Goal: Information Seeking & Learning: Find specific fact

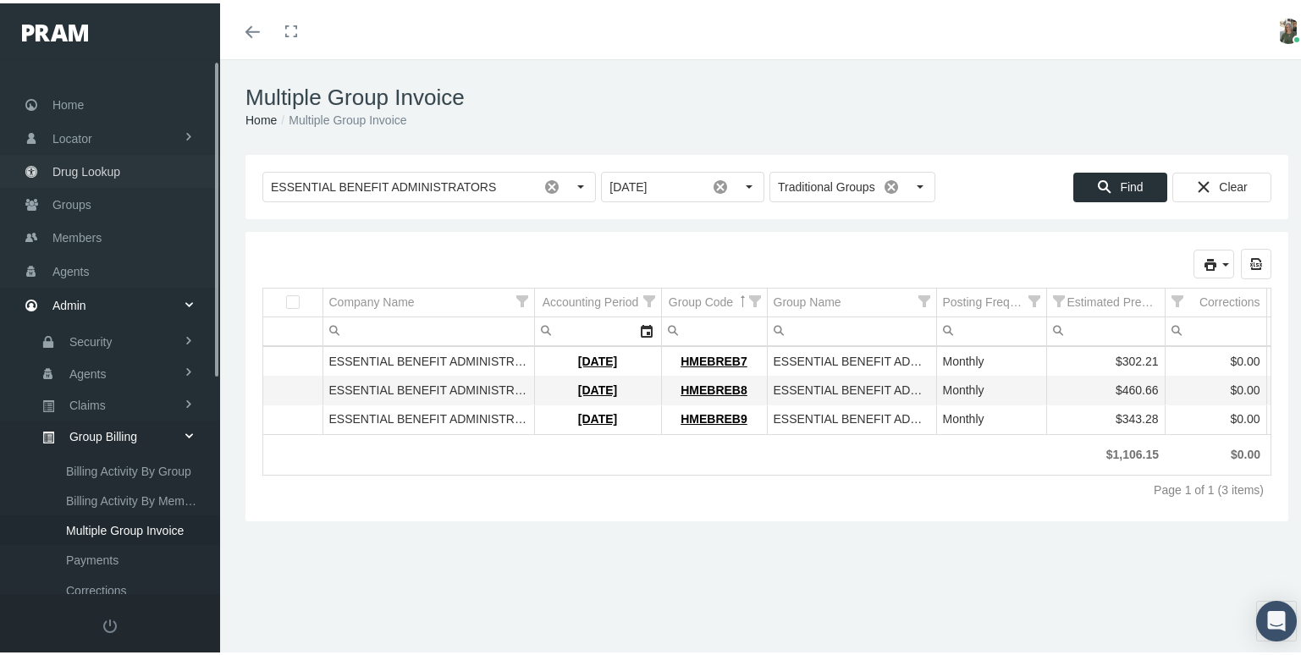
click at [118, 159] on span "Drug Lookup" at bounding box center [86, 168] width 68 height 32
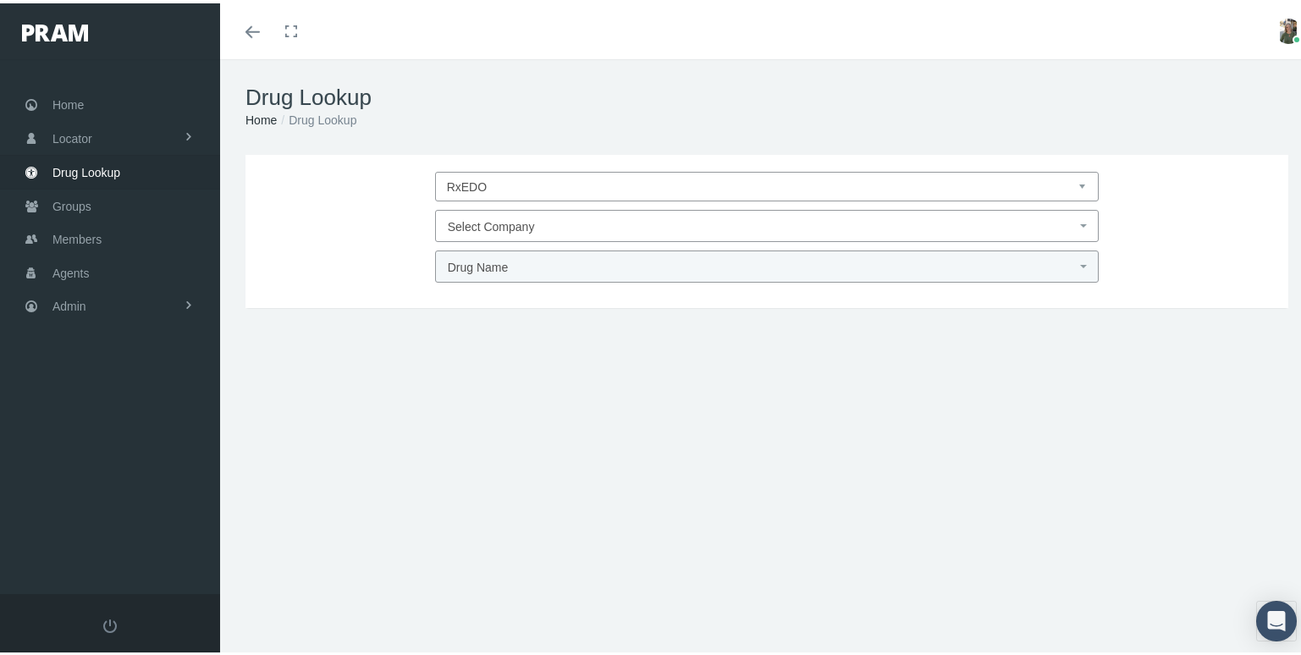
click at [596, 221] on span "Select Company" at bounding box center [762, 224] width 629 height 22
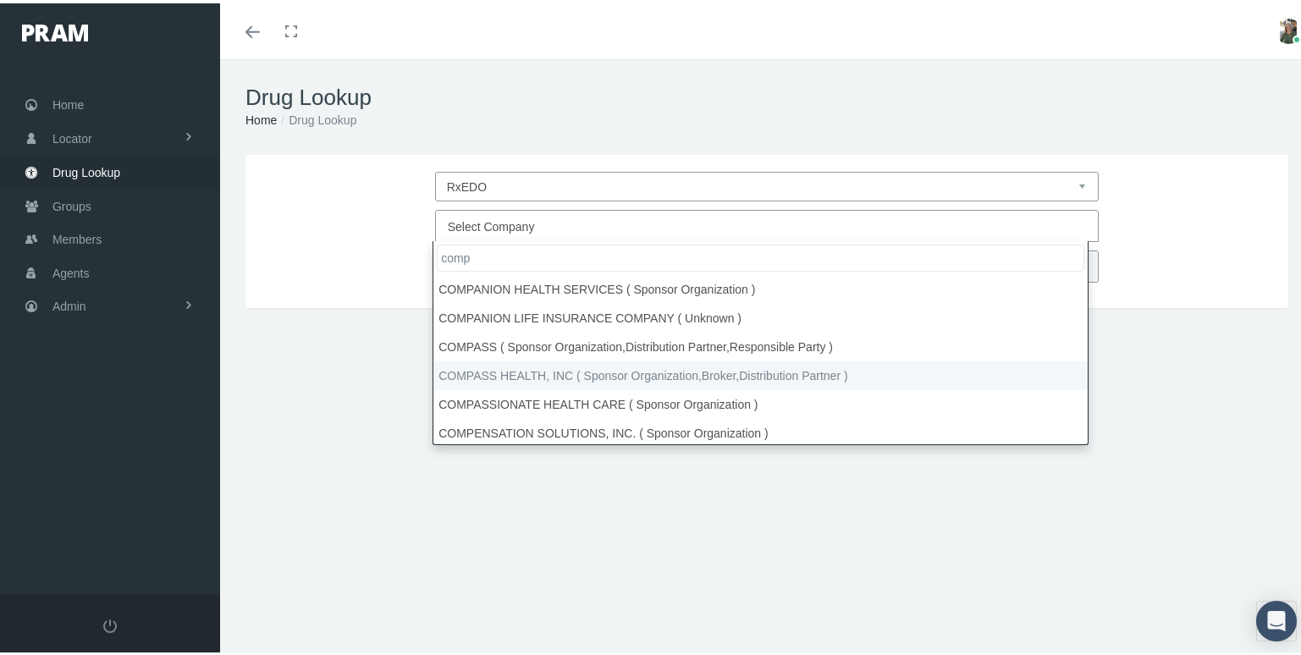
type input "comp"
select select "4780"
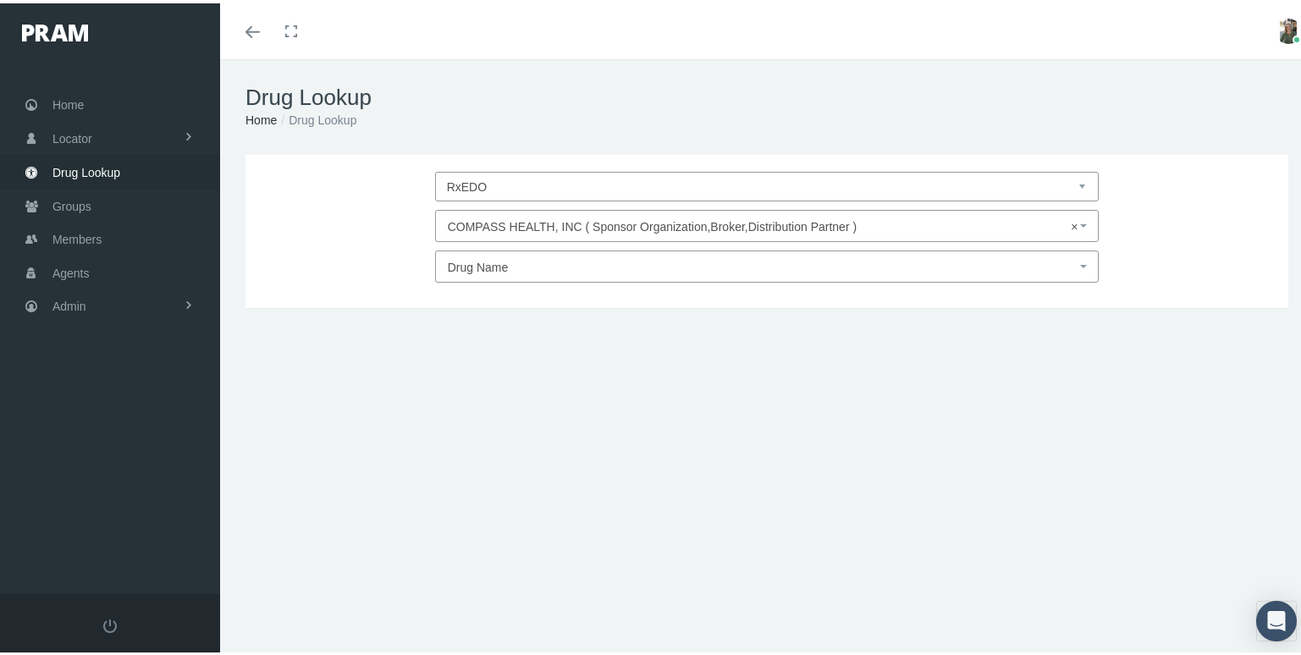
click at [501, 258] on span "Drug Name" at bounding box center [478, 264] width 61 height 14
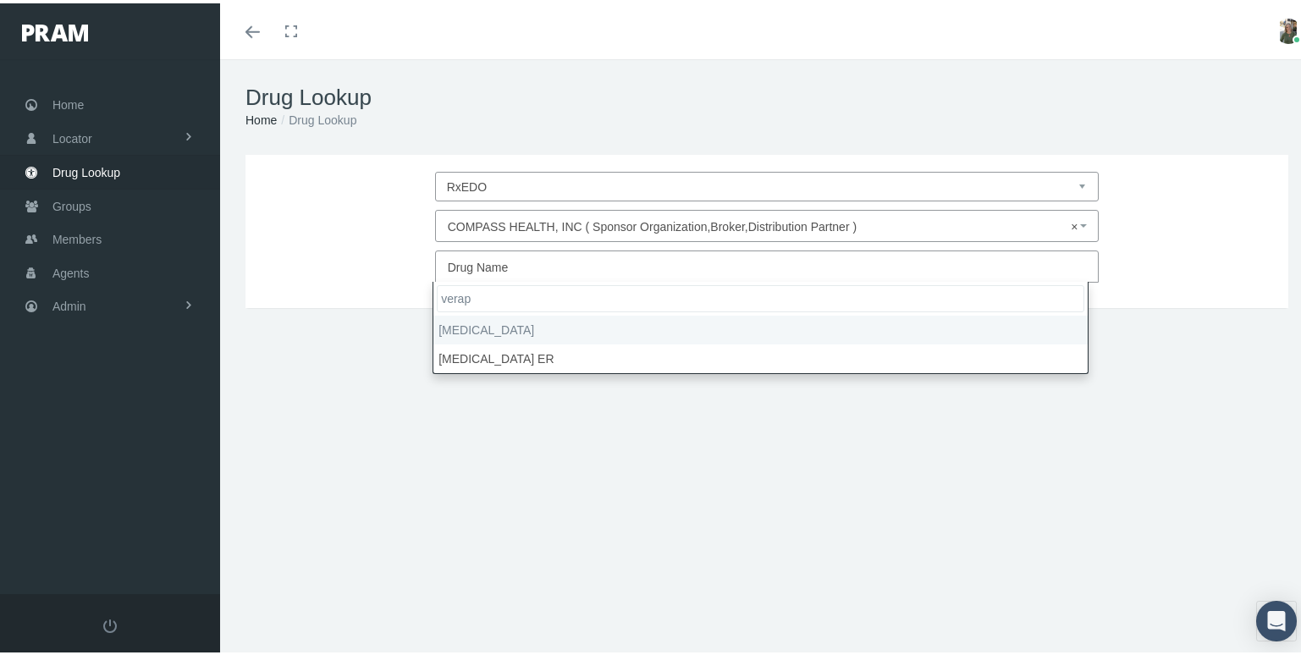
type input "verap"
select select "[MEDICAL_DATA]"
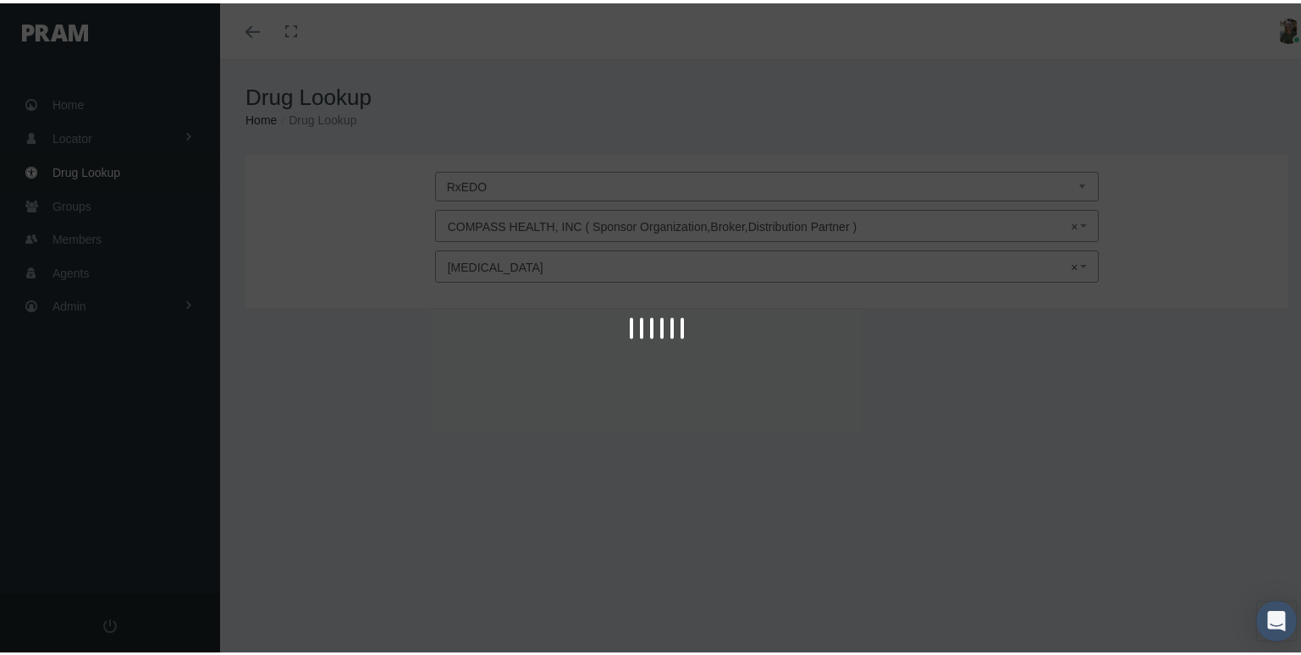
type input "30"
select select "Tablet"
select select "120 MG"
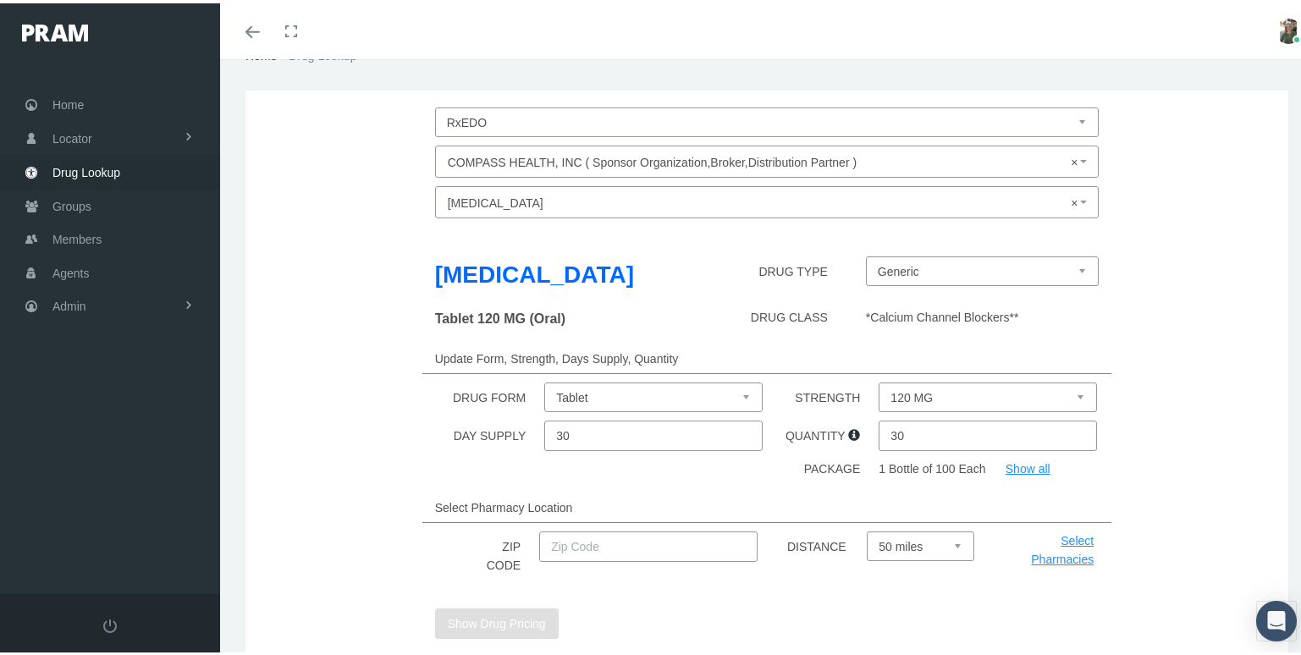
scroll to position [169, 0]
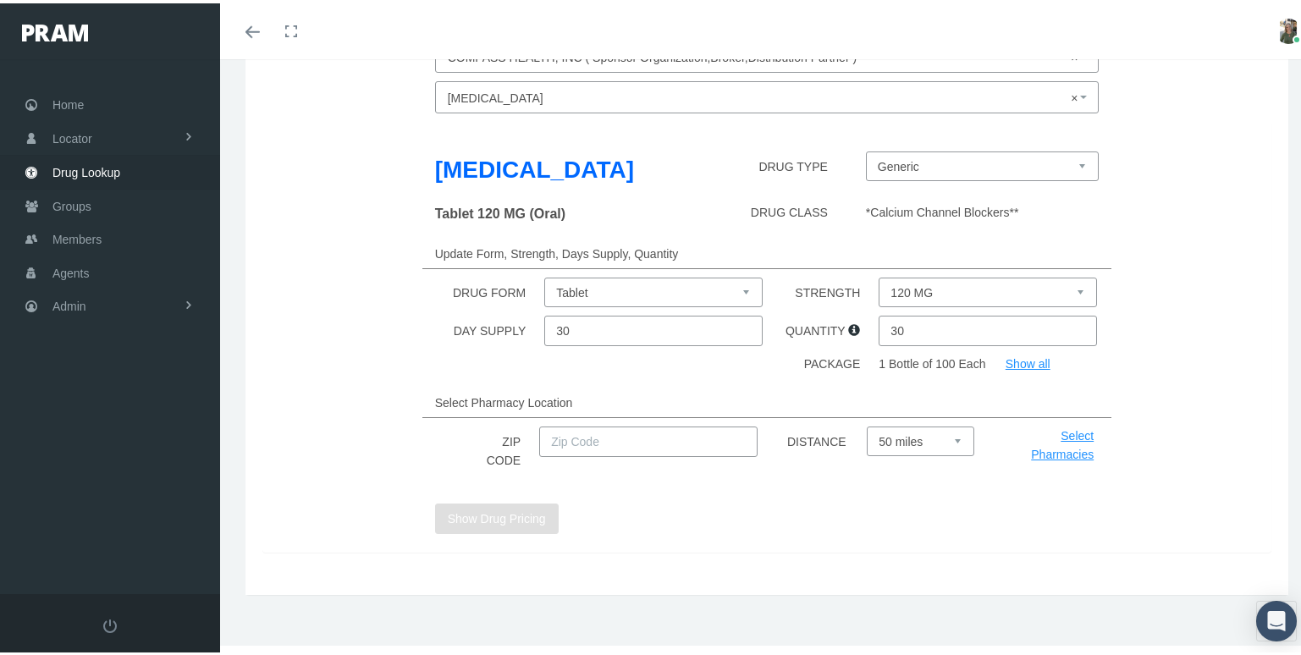
click at [1028, 295] on select "120 MG 40 MG 80 MG" at bounding box center [988, 289] width 218 height 30
click at [603, 444] on input "text" at bounding box center [648, 438] width 218 height 30
type input "63122"
click at [512, 507] on button "Show Drug Pricing" at bounding box center [497, 515] width 124 height 30
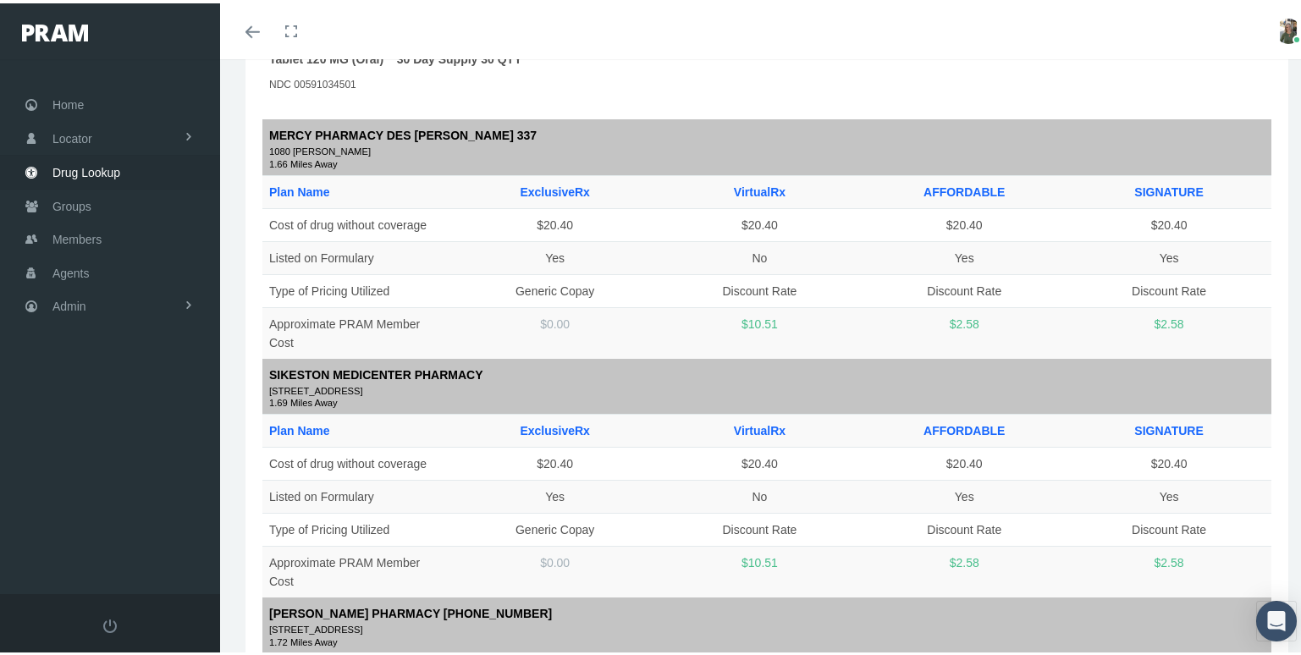
scroll to position [0, 0]
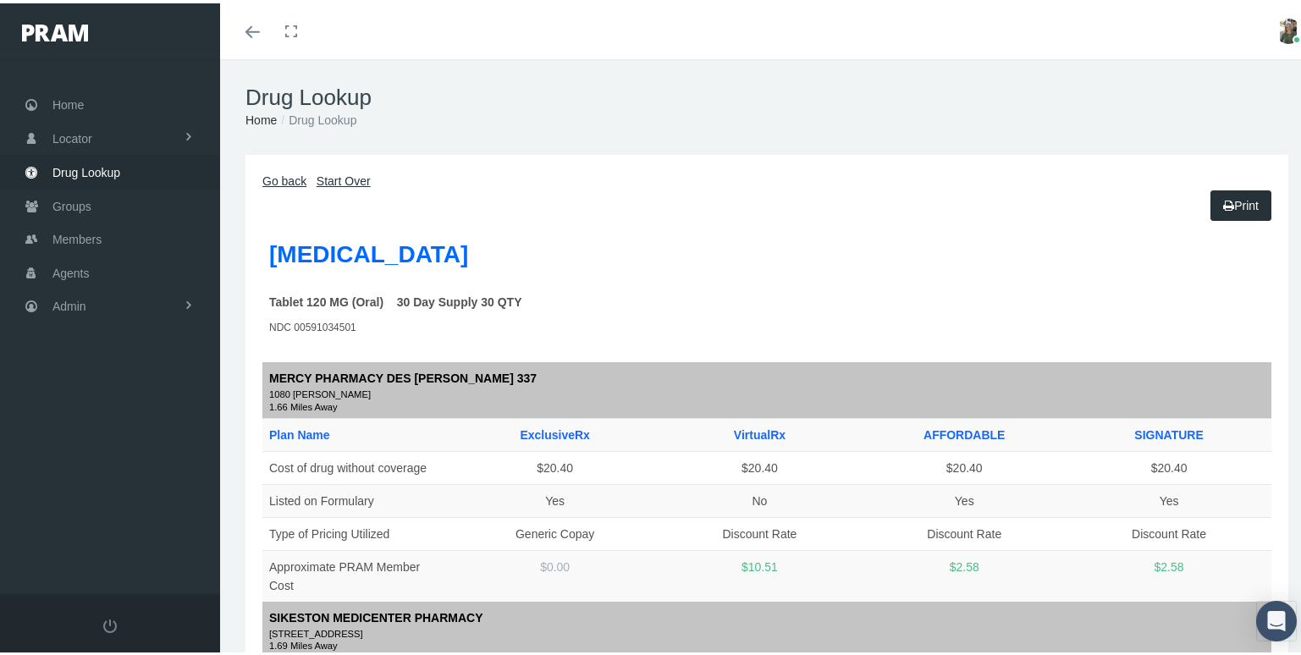
click at [253, 28] on span at bounding box center [253, 29] width 14 height 2
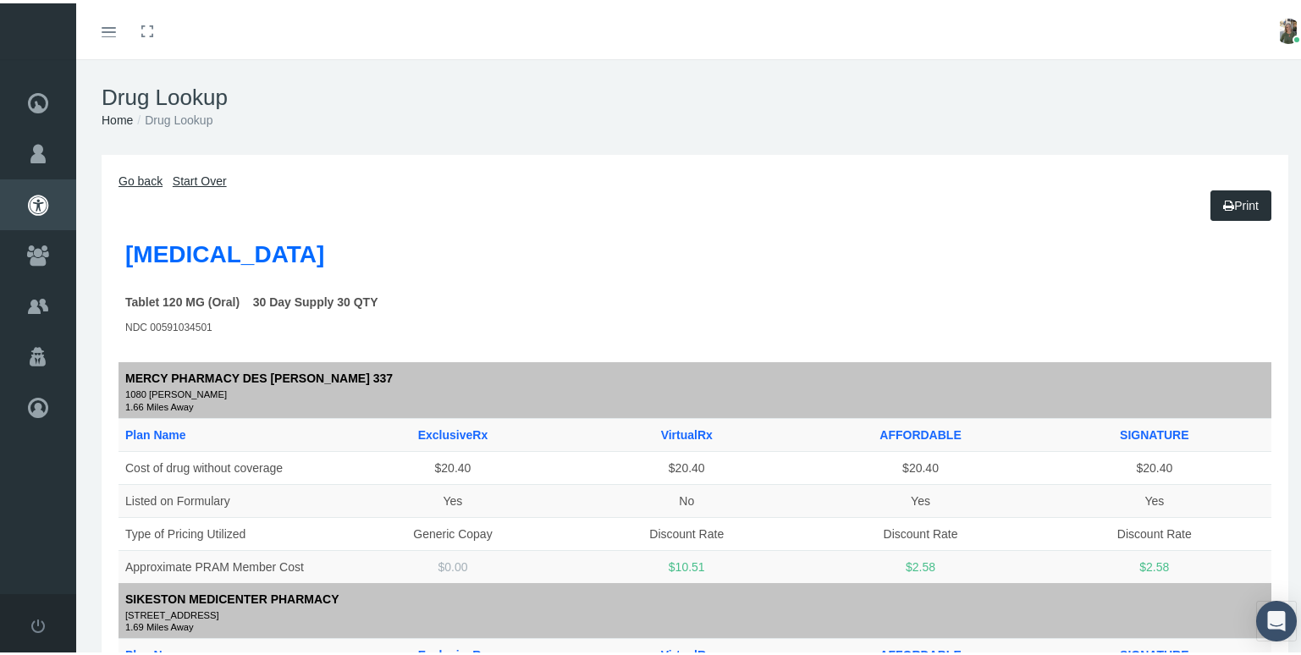
click at [146, 182] on link "Go back" at bounding box center [141, 178] width 44 height 14
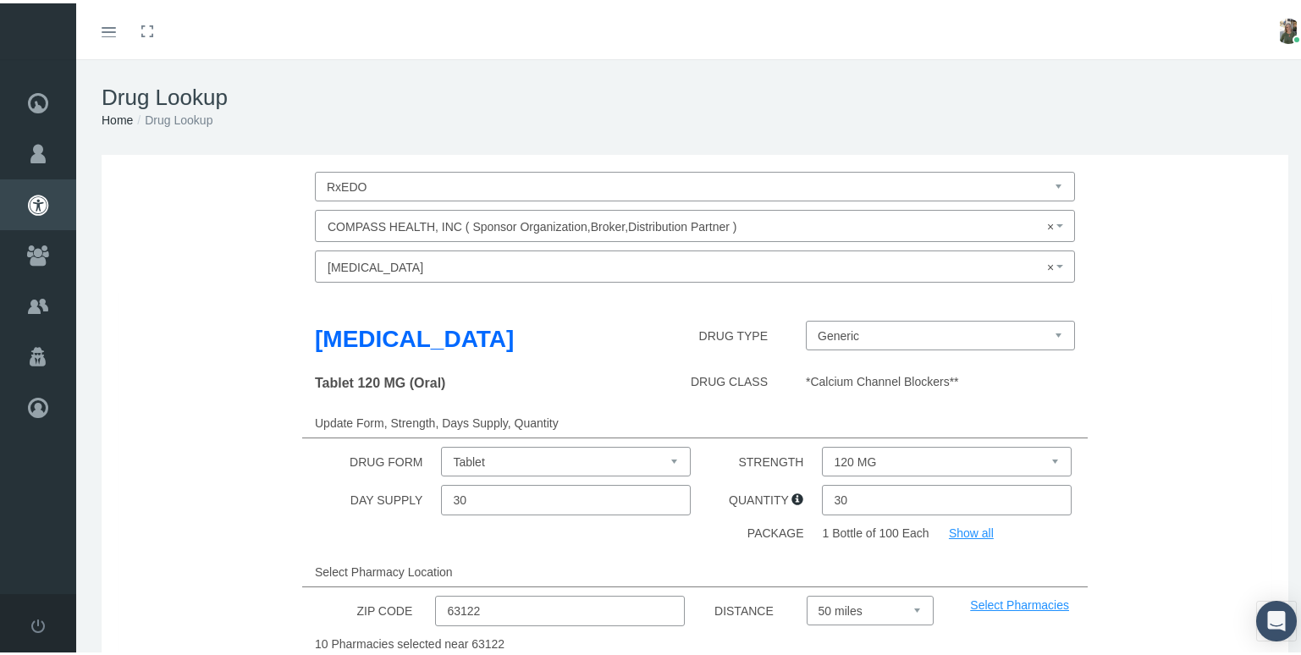
click at [664, 461] on select "Powder Solution Tablet" at bounding box center [566, 459] width 250 height 30
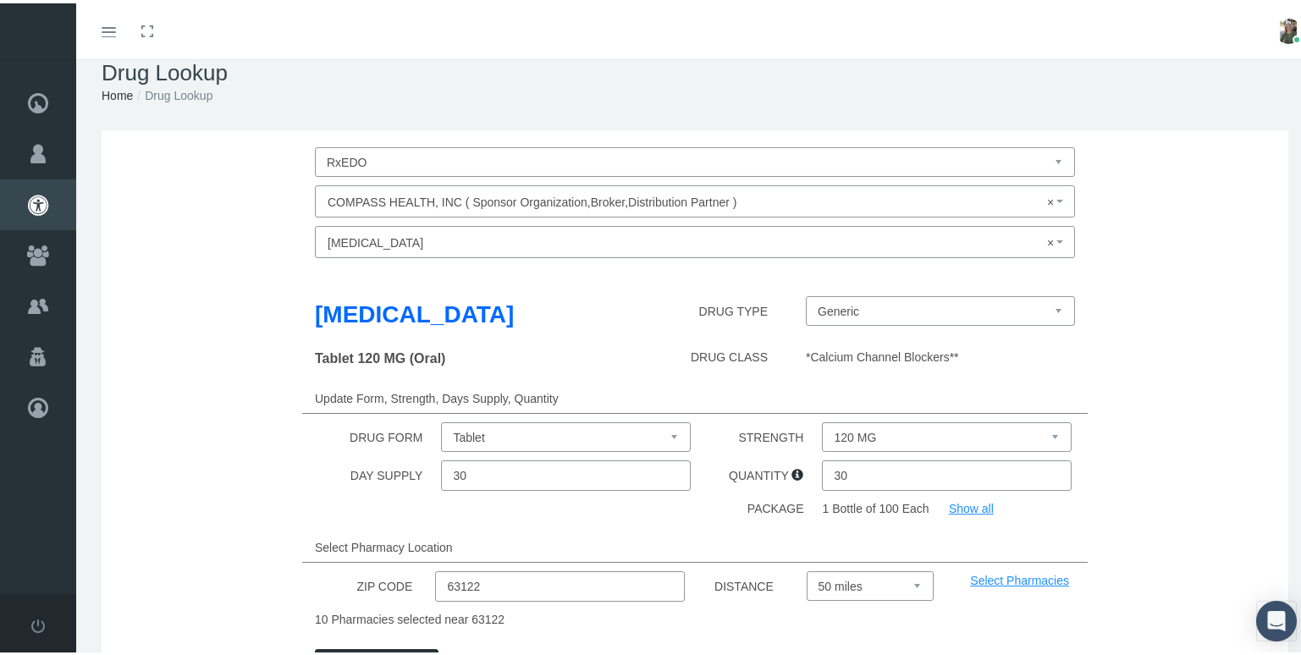
scroll to position [176, 0]
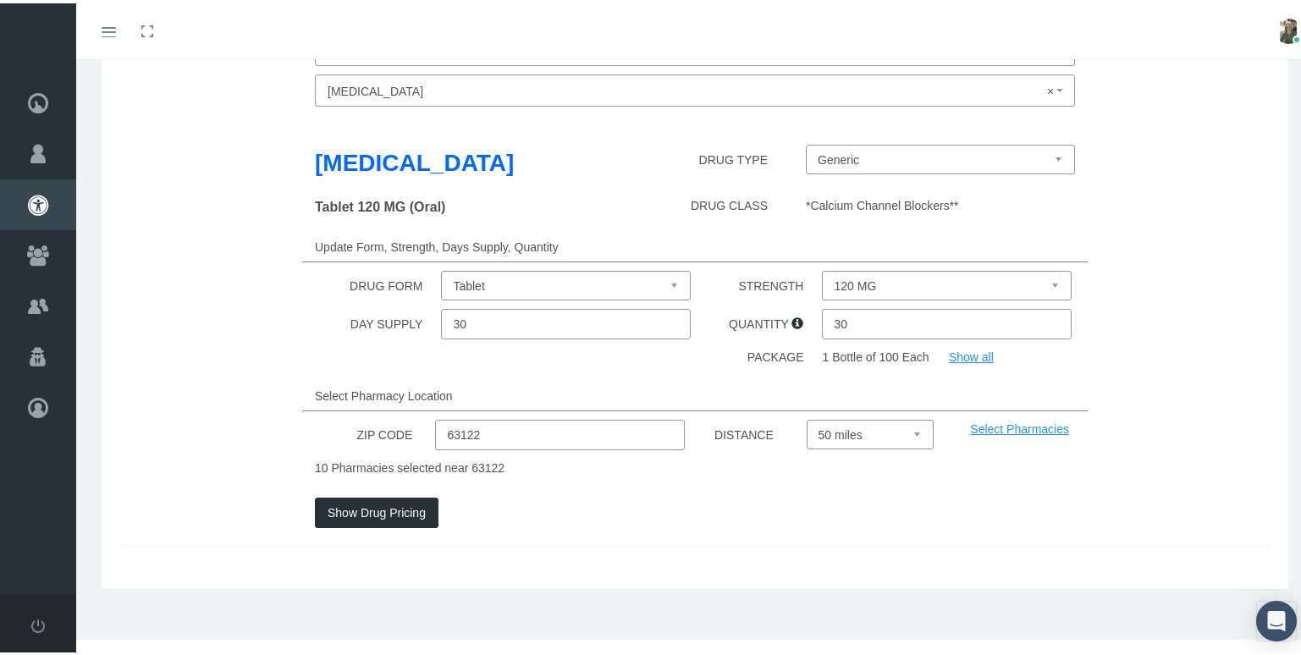
click at [364, 513] on button "Show Drug Pricing" at bounding box center [377, 509] width 124 height 30
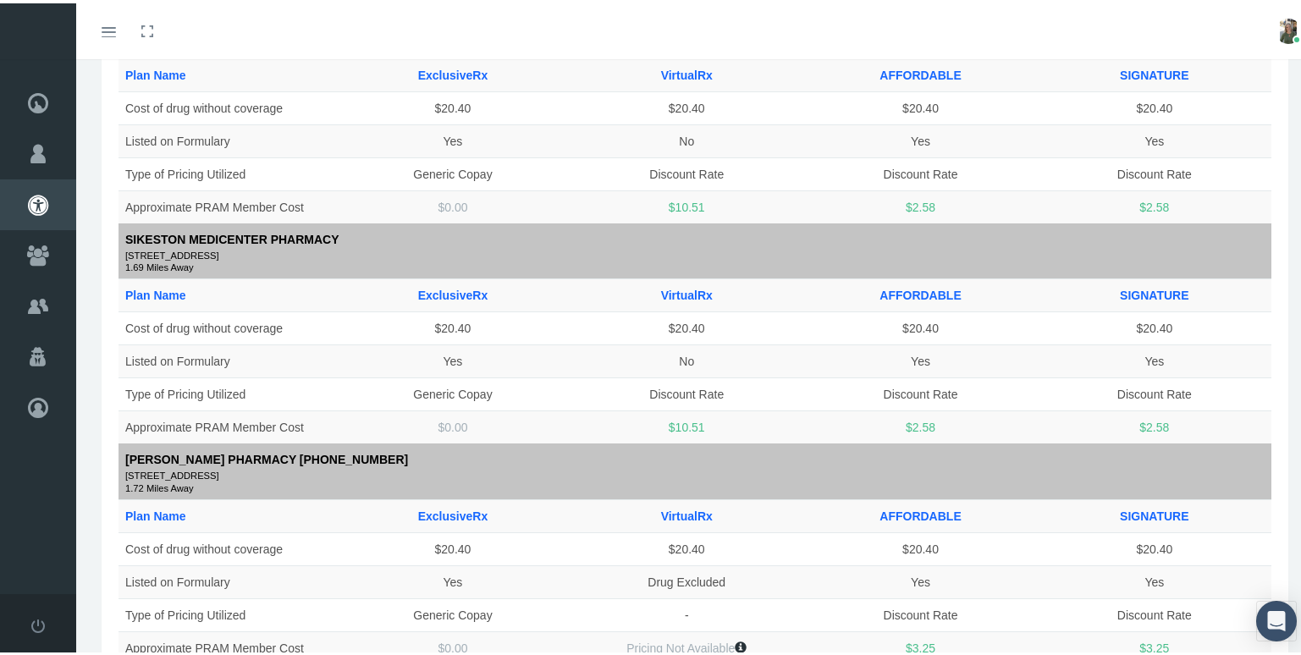
scroll to position [0, 0]
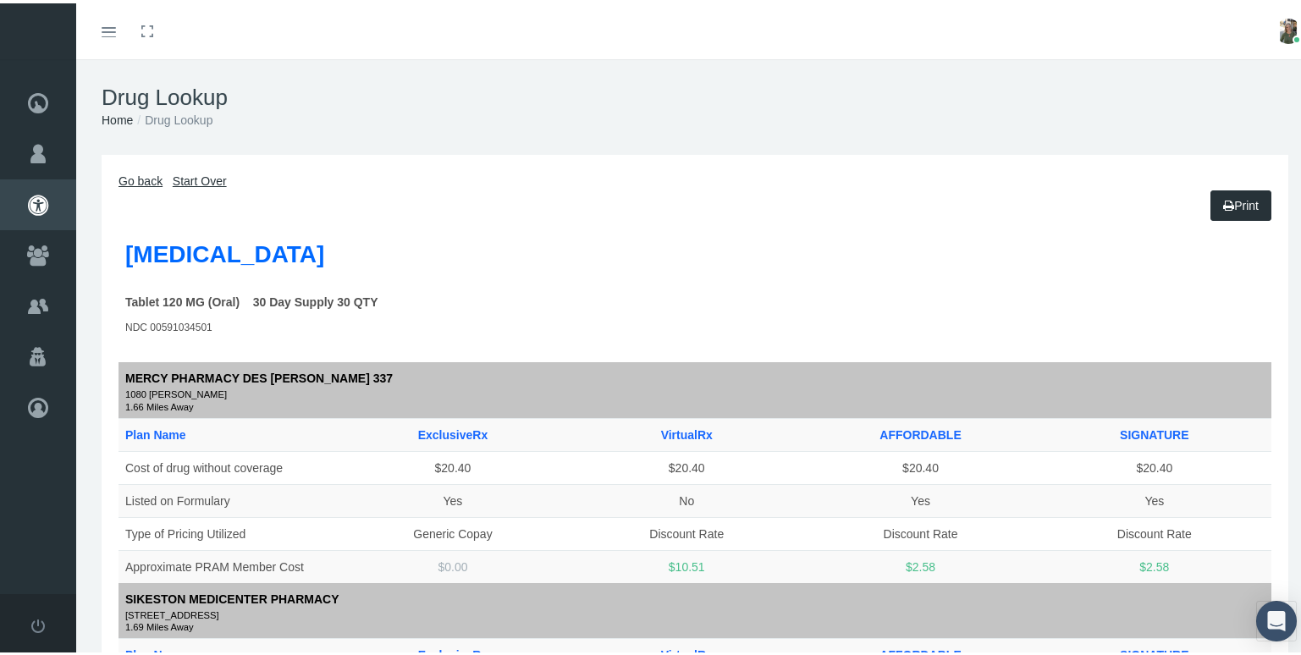
click at [144, 178] on link "Go back" at bounding box center [141, 178] width 44 height 14
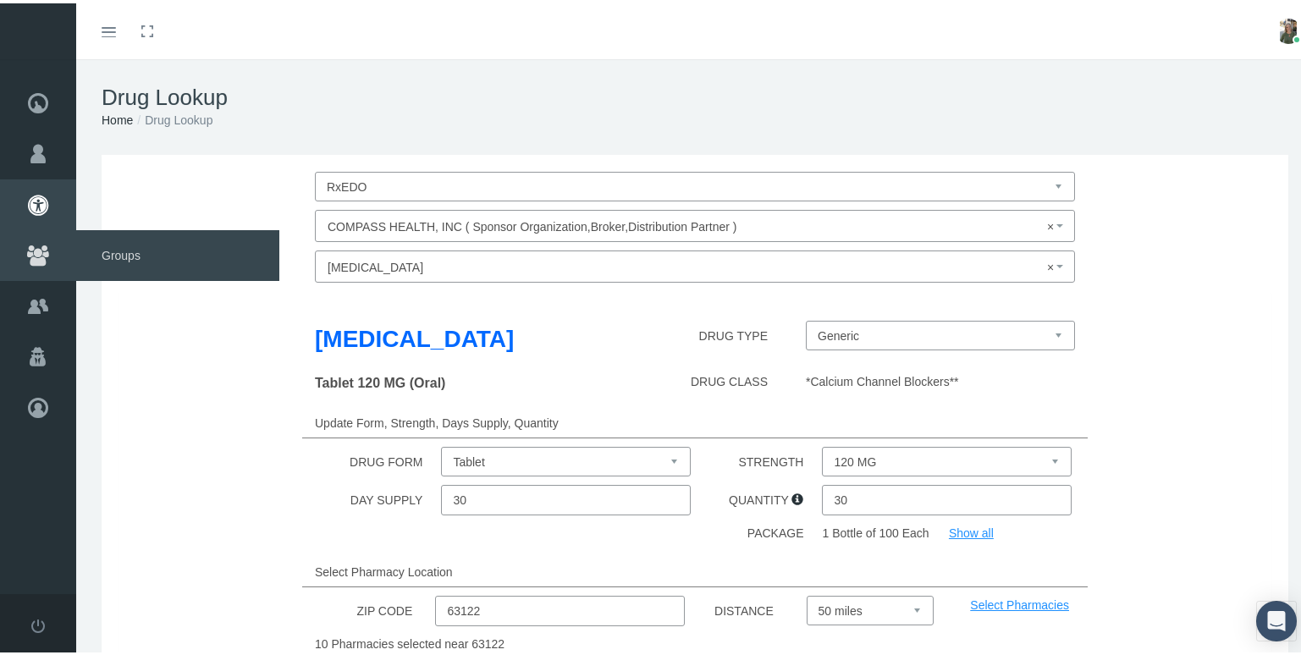
click at [113, 256] on span "Groups" at bounding box center [177, 252] width 203 height 51
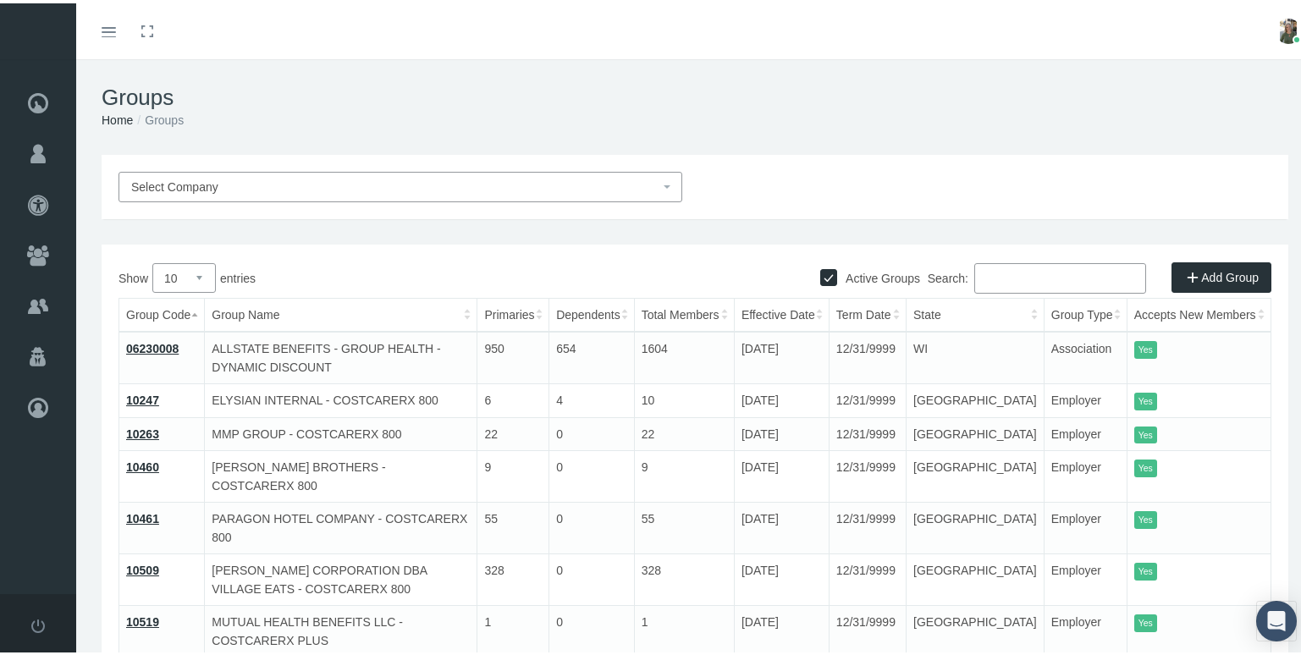
click at [996, 273] on input "Search:" at bounding box center [1060, 275] width 172 height 30
paste input "HMRHREB1"
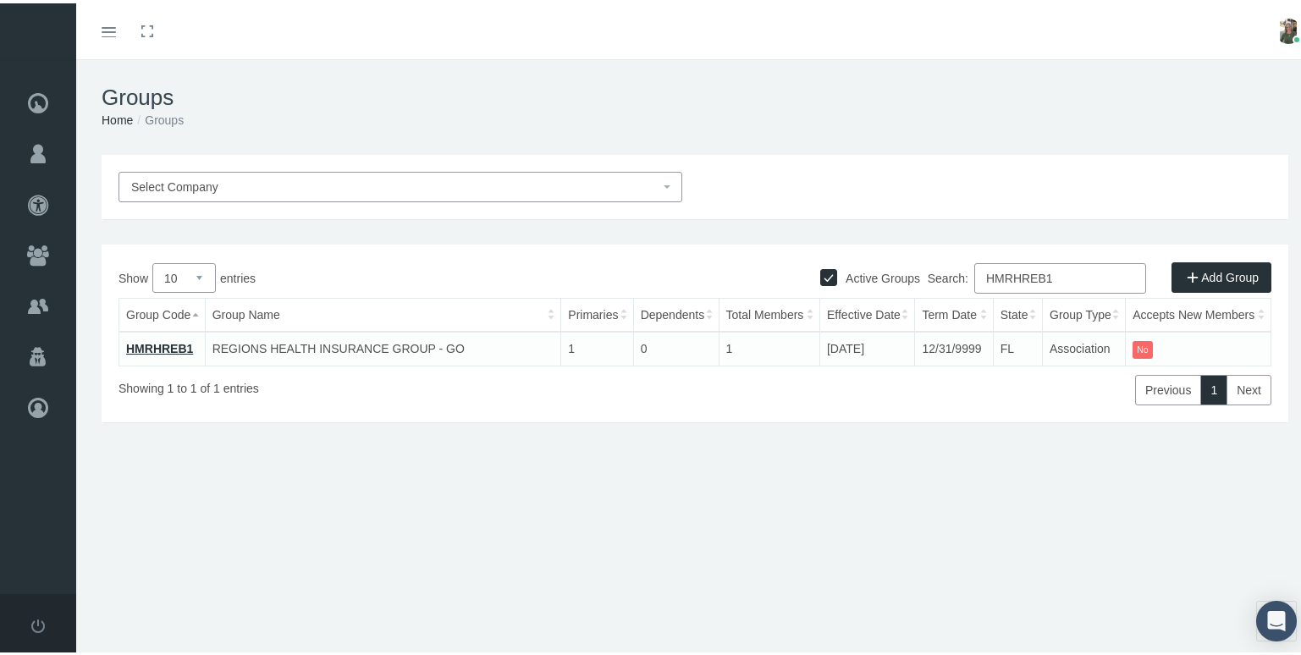
type input "HMRHREB1"
click at [171, 341] on link "HMRHREB1" at bounding box center [159, 346] width 67 height 14
